Goal: Information Seeking & Learning: Learn about a topic

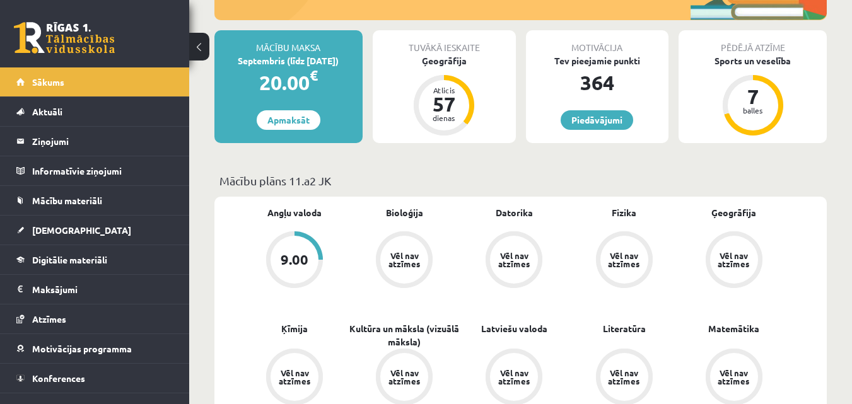
scroll to position [189, 0]
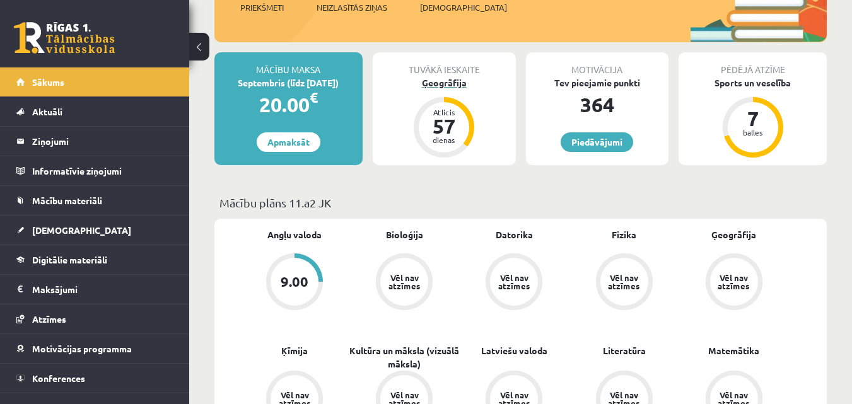
click at [443, 86] on div "Ģeogrāfija" at bounding box center [444, 82] width 143 height 13
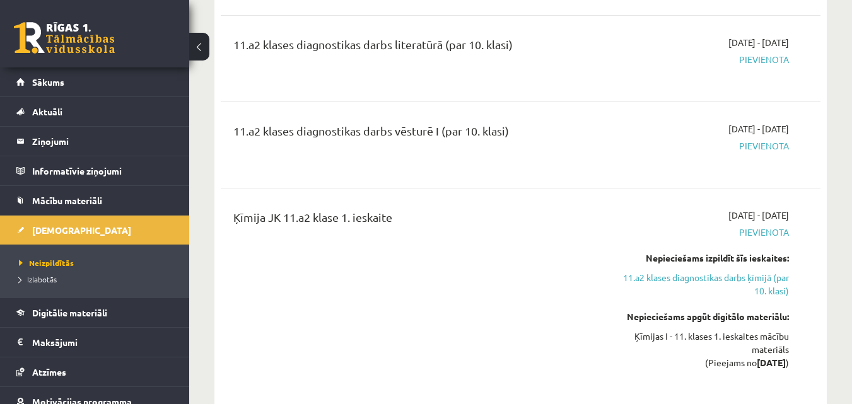
scroll to position [820, 0]
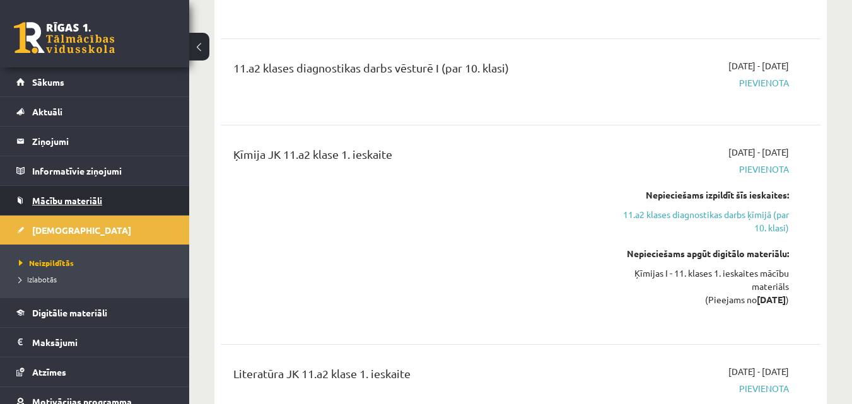
click at [106, 192] on link "Mācību materiāli" at bounding box center [94, 200] width 157 height 29
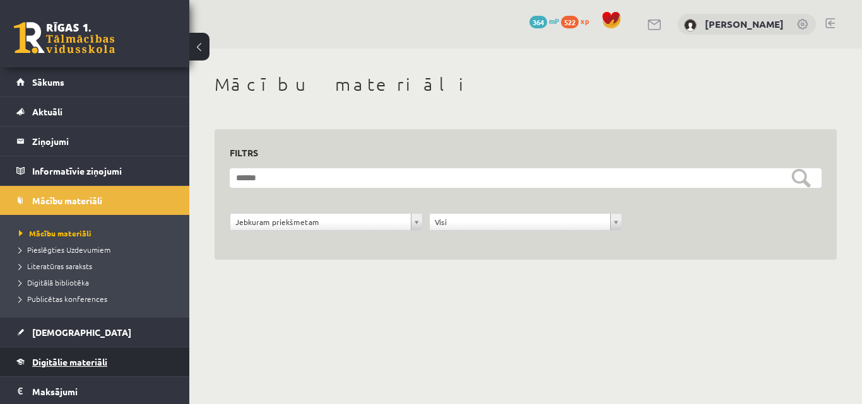
click at [83, 355] on link "Digitālie materiāli" at bounding box center [94, 362] width 157 height 29
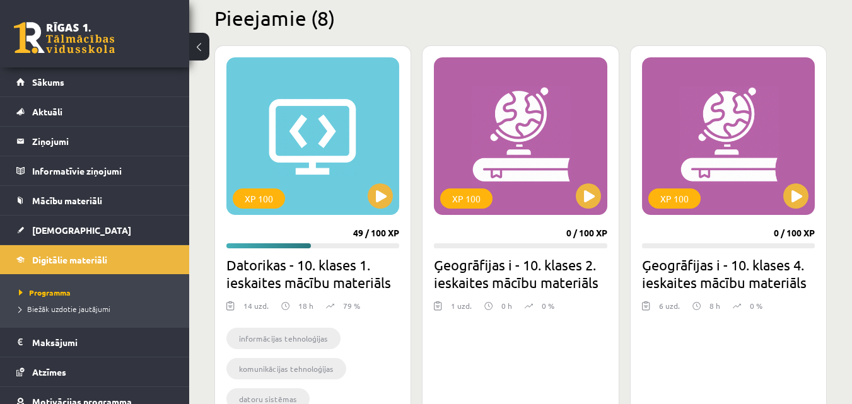
scroll to position [315, 0]
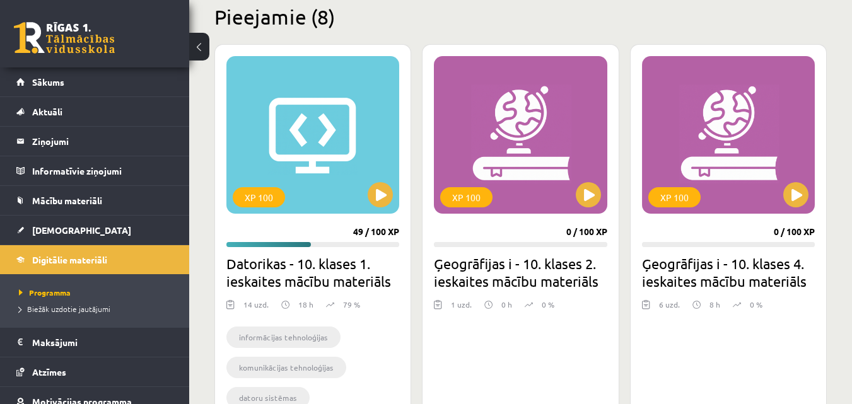
drag, startPoint x: 504, startPoint y: 285, endPoint x: 503, endPoint y: 312, distance: 26.5
click at [503, 312] on div "0 h" at bounding box center [498, 308] width 28 height 19
click at [536, 318] on div at bounding box center [520, 325] width 173 height 15
